Goal: Navigation & Orientation: Find specific page/section

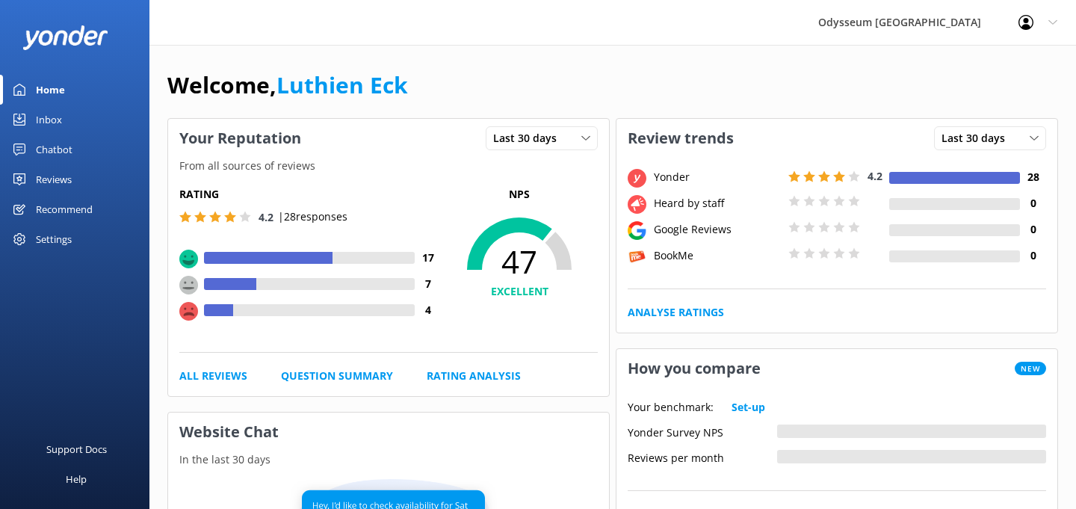
click at [58, 178] on div "Reviews" at bounding box center [54, 179] width 36 height 30
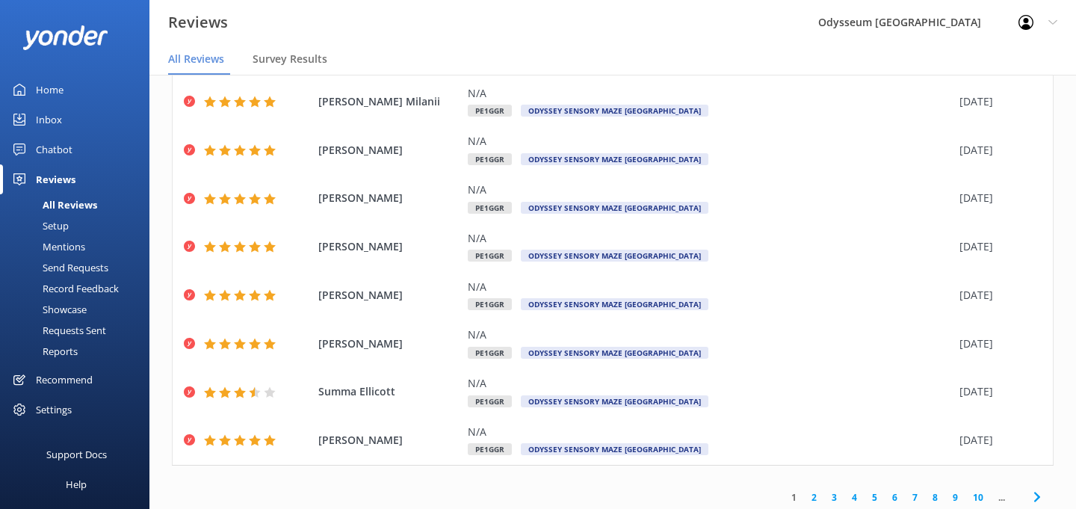
scroll to position [223, 0]
click at [817, 491] on link "2" at bounding box center [814, 498] width 20 height 14
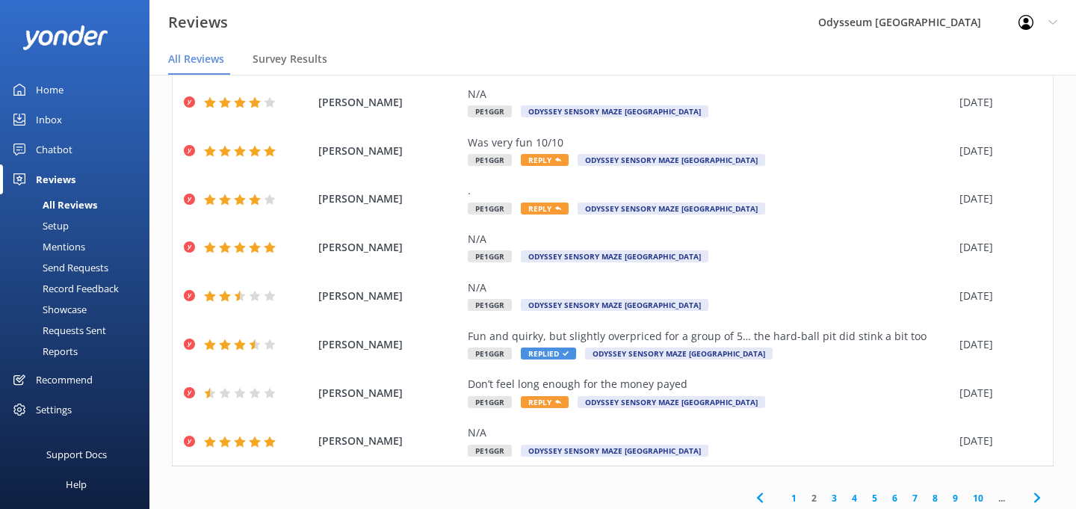
scroll to position [273, 0]
click at [796, 492] on link "1" at bounding box center [794, 499] width 20 height 14
